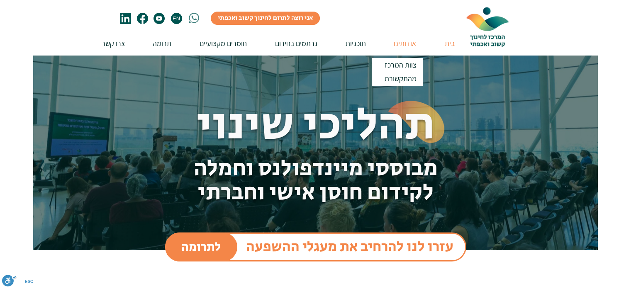
click at [402, 42] on p "אודותינו" at bounding box center [405, 44] width 31 height 24
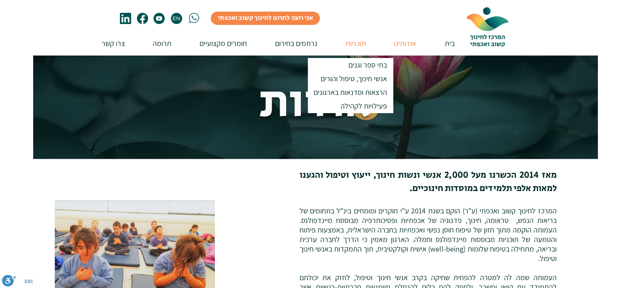
click at [362, 43] on p "תוכניות" at bounding box center [355, 44] width 29 height 24
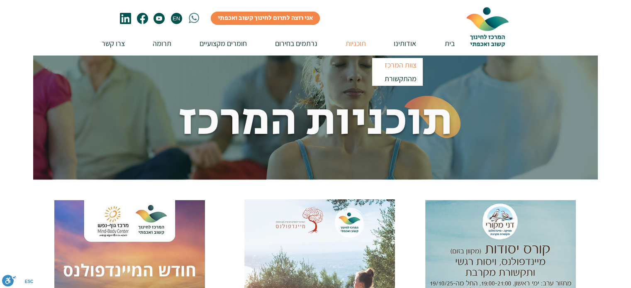
click at [403, 64] on p "צוות המרכז" at bounding box center [400, 65] width 39 height 14
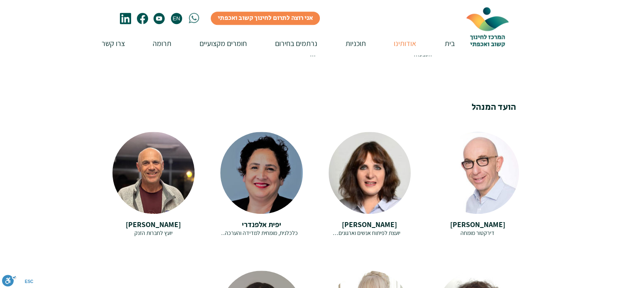
scroll to position [442, 0]
